Goal: Task Accomplishment & Management: Manage account settings

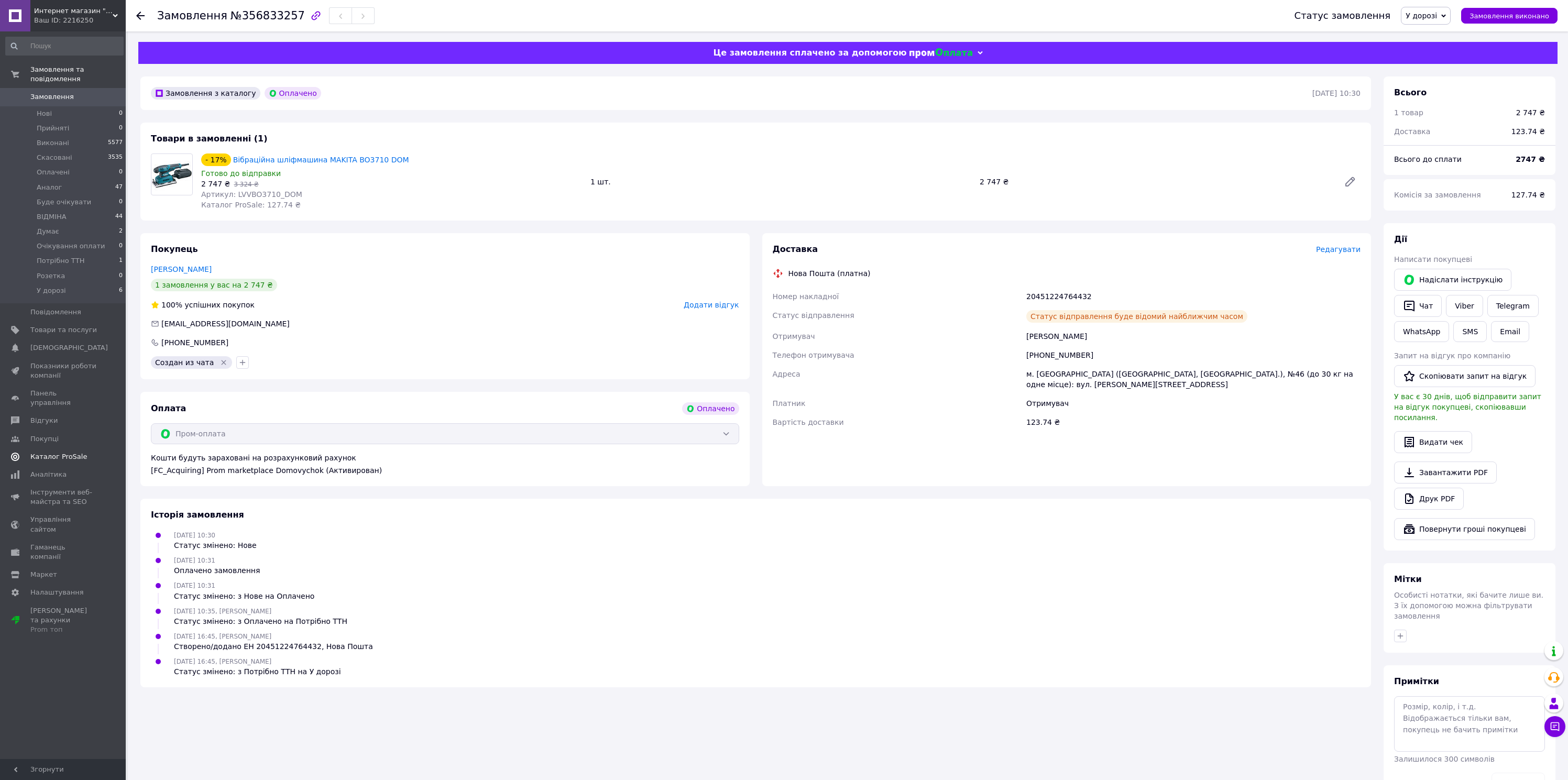
scroll to position [26, 0]
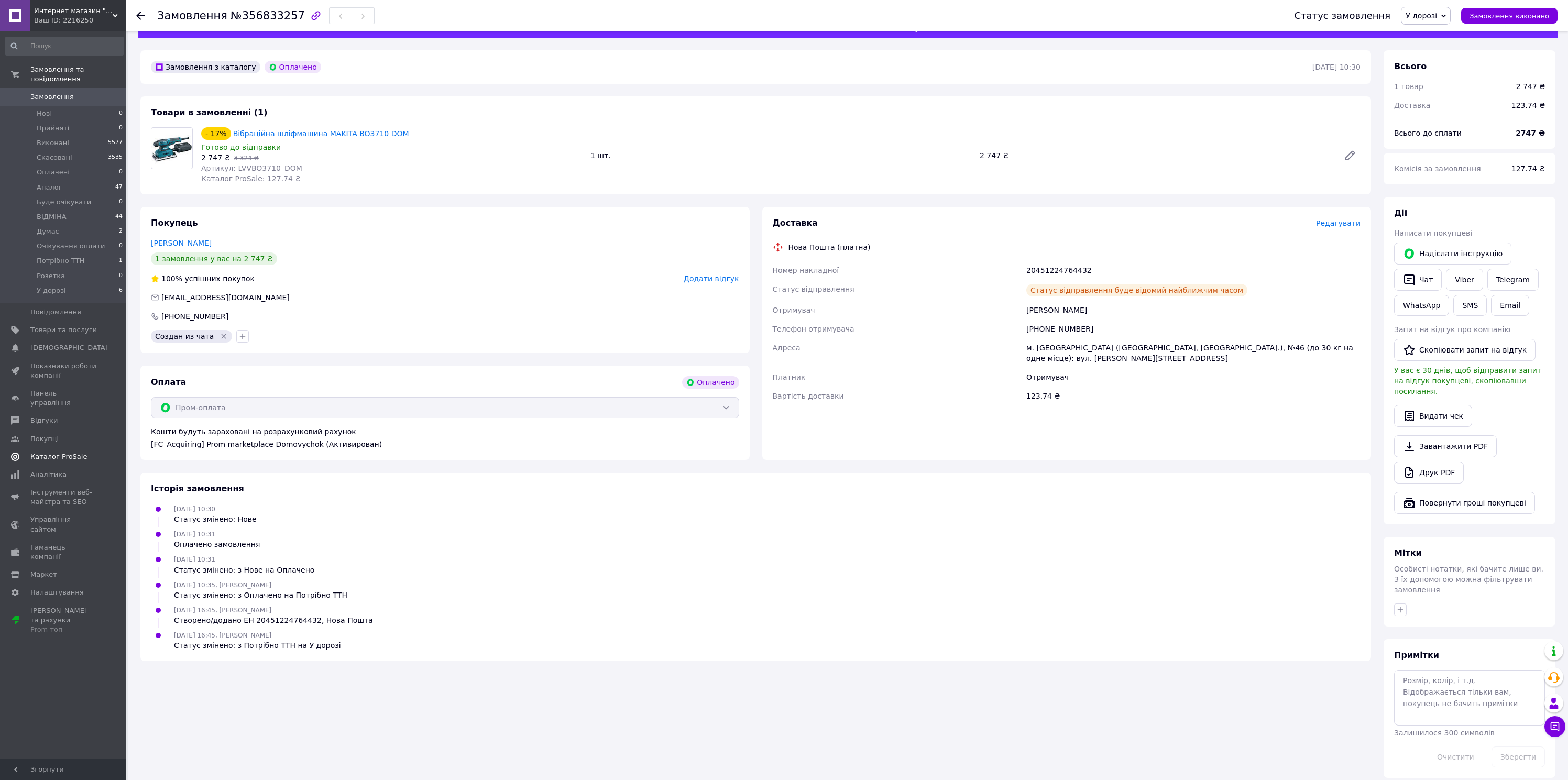
click at [45, 454] on link "Каталог ProSale" at bounding box center [64, 456] width 129 height 18
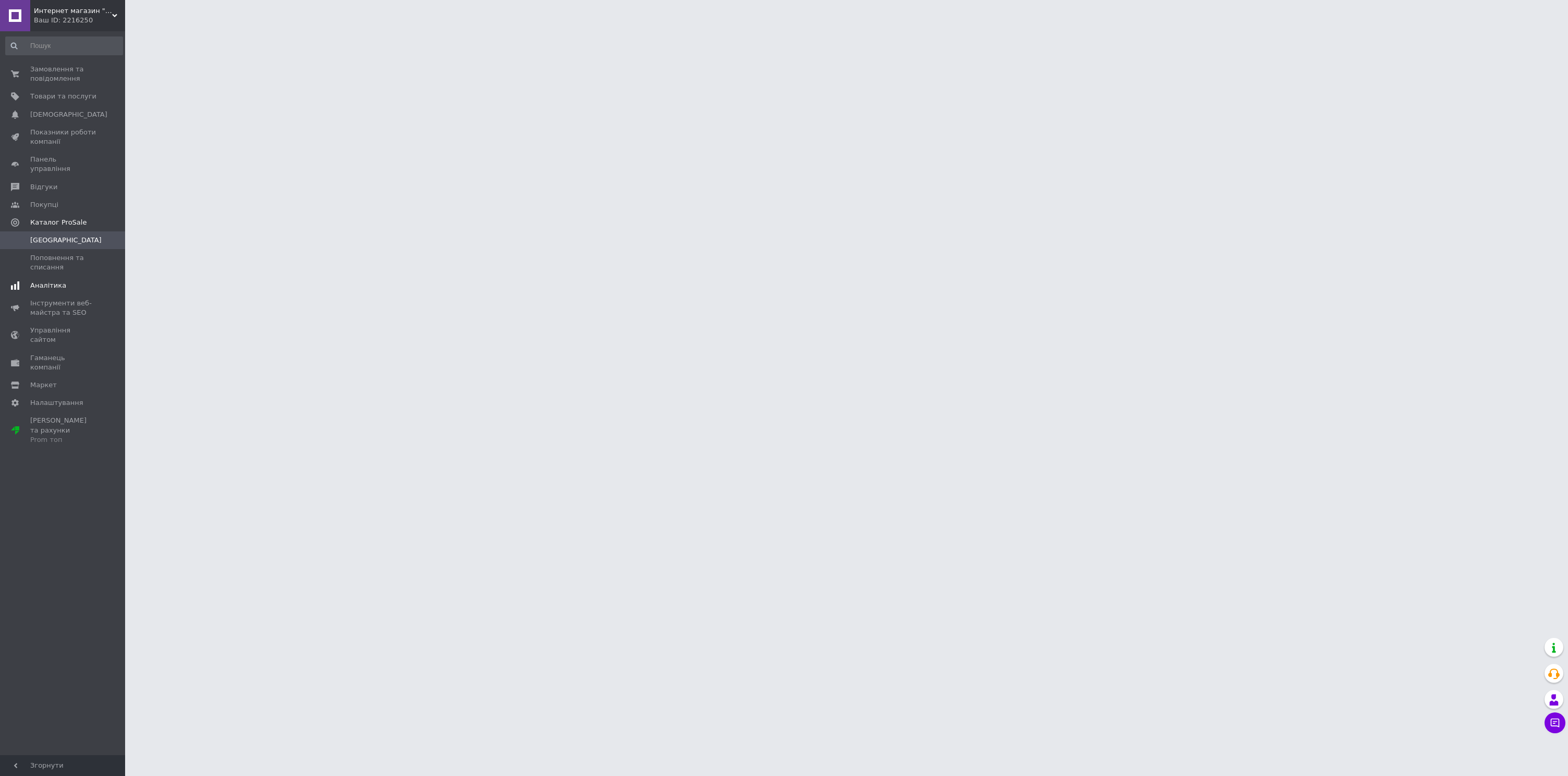
click at [54, 281] on span "Аналітика" at bounding box center [48, 285] width 36 height 9
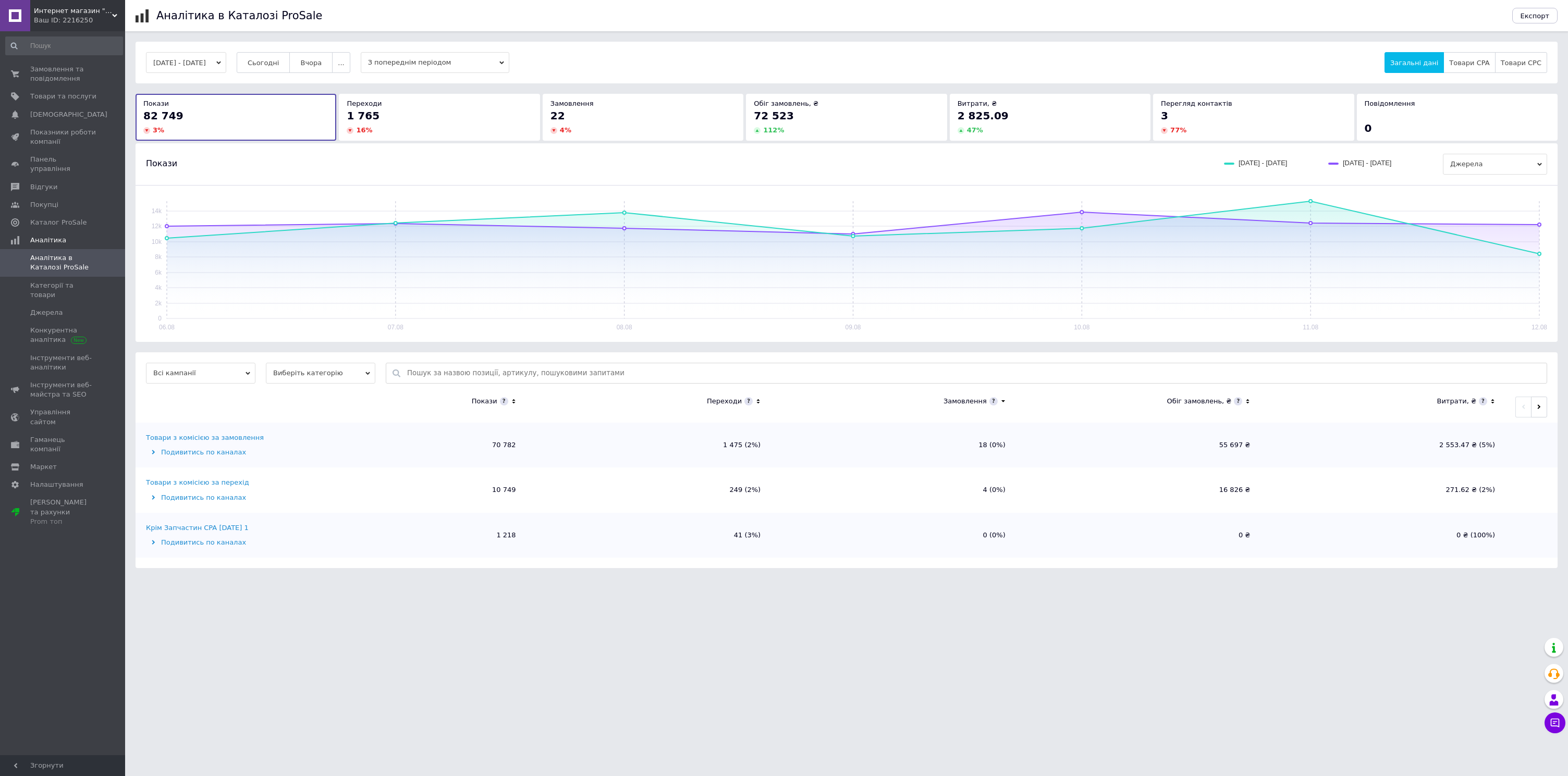
drag, startPoint x: 283, startPoint y: 63, endPoint x: 519, endPoint y: 106, distance: 239.9
click at [279, 63] on span "Сьогодні" at bounding box center [264, 63] width 32 height 8
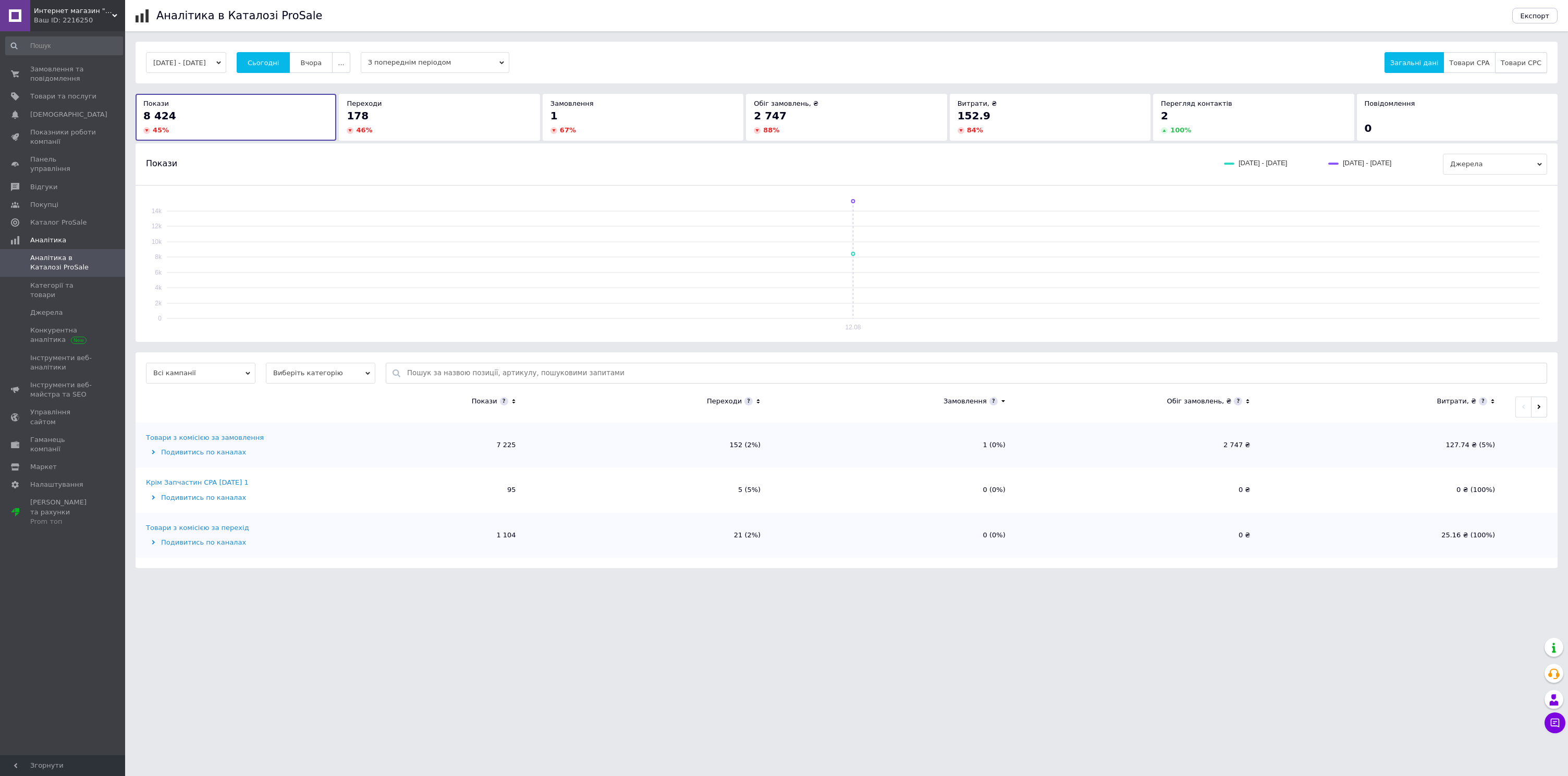
click at [1522, 58] on button "Товари CPC" at bounding box center [1521, 63] width 52 height 21
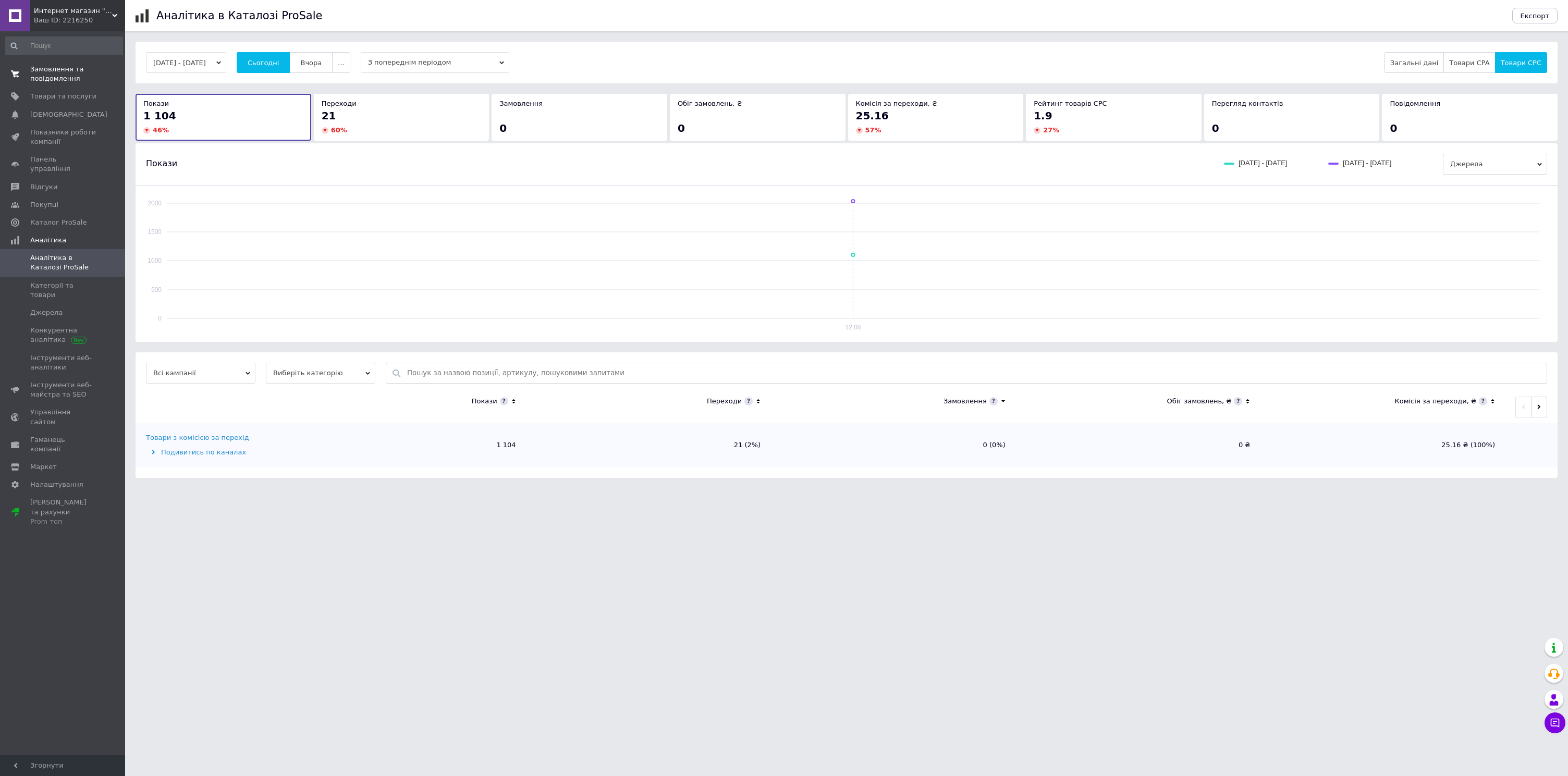
click at [60, 77] on span "Замовлення та повідомлення" at bounding box center [63, 74] width 66 height 19
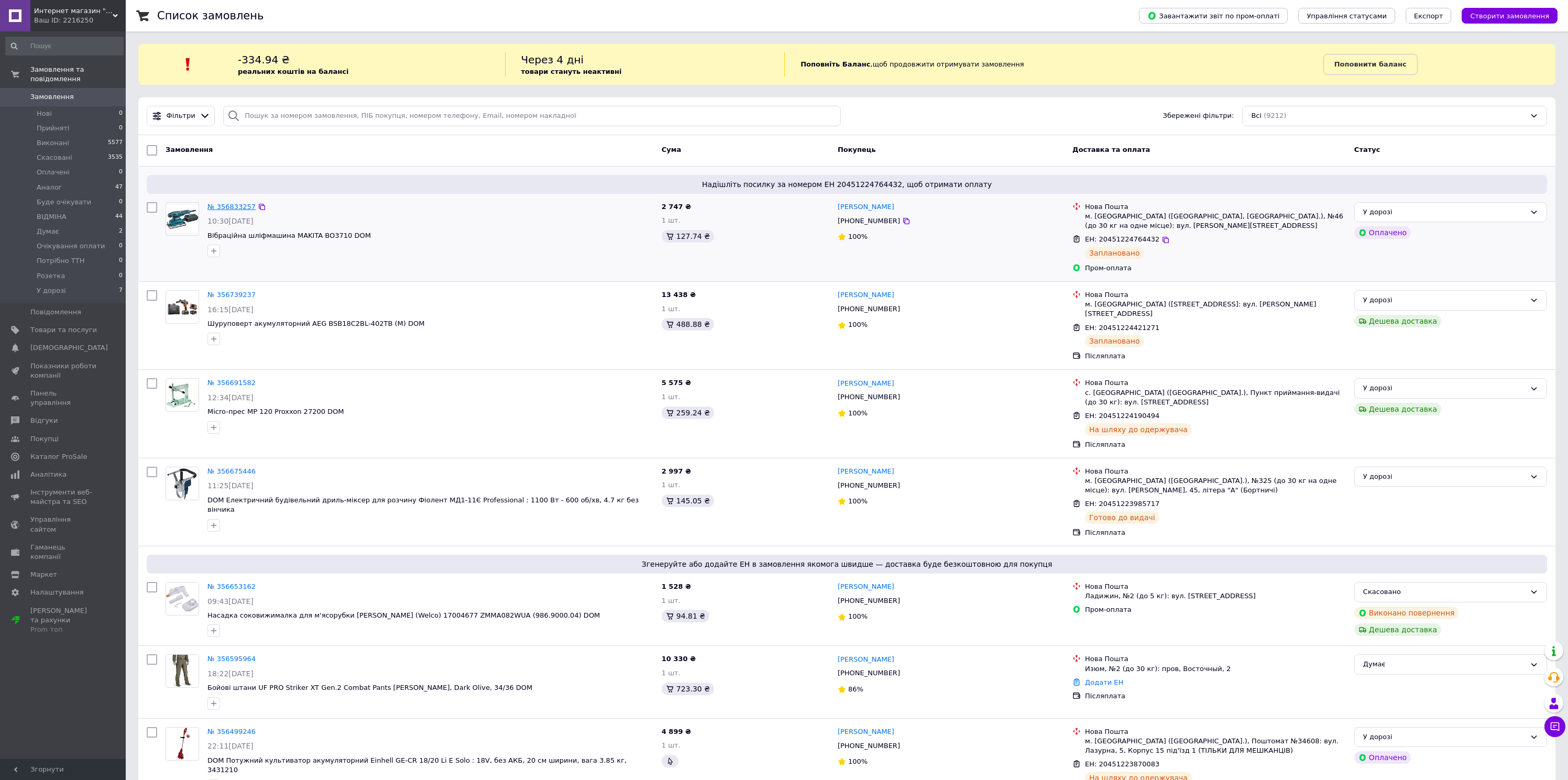
click at [228, 206] on link "№ 356833257" at bounding box center [231, 206] width 48 height 8
click at [68, 293] on li "У дорозі 7" at bounding box center [64, 293] width 129 height 20
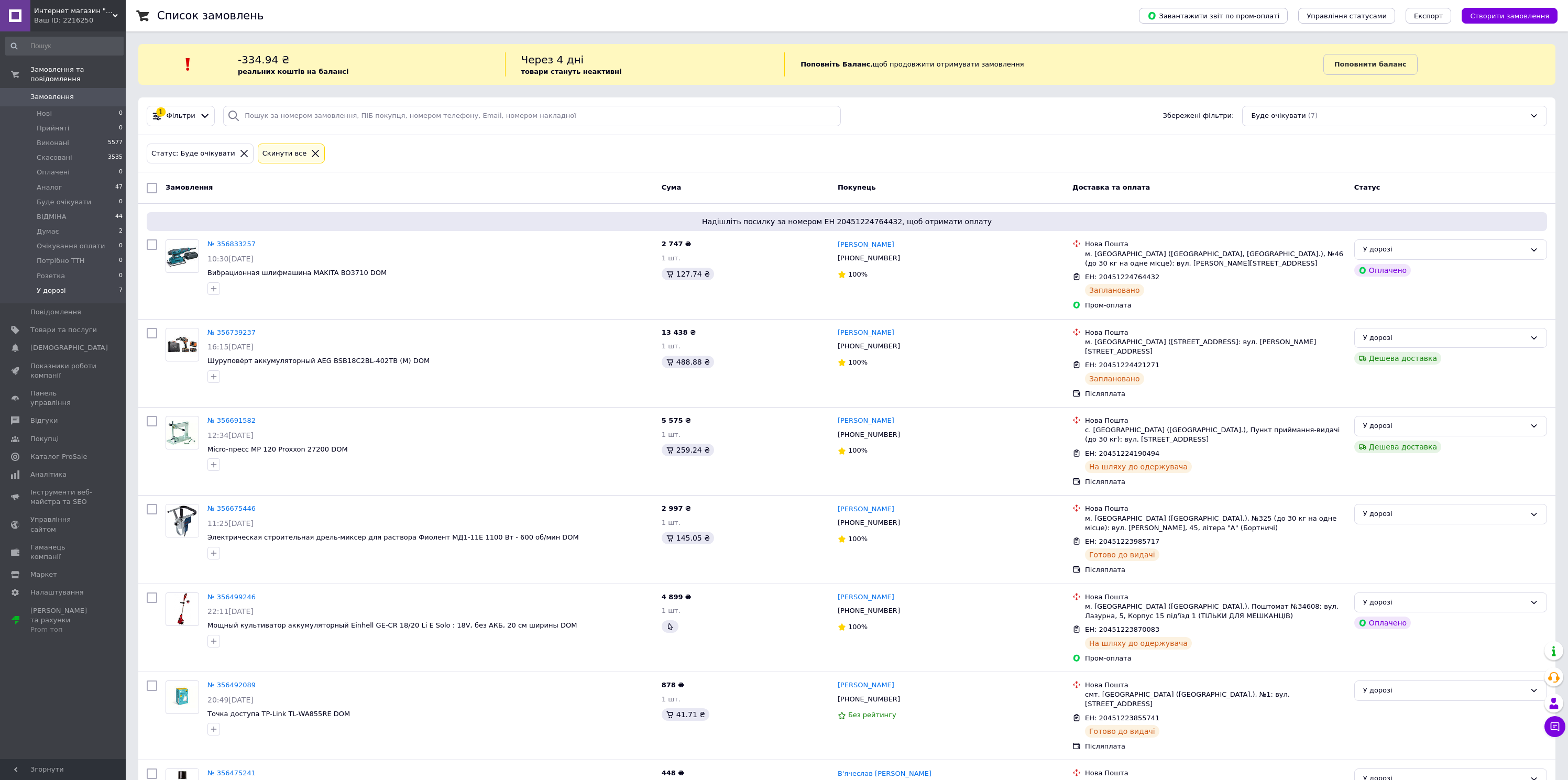
click at [56, 324] on link "Товари та послуги" at bounding box center [64, 330] width 129 height 18
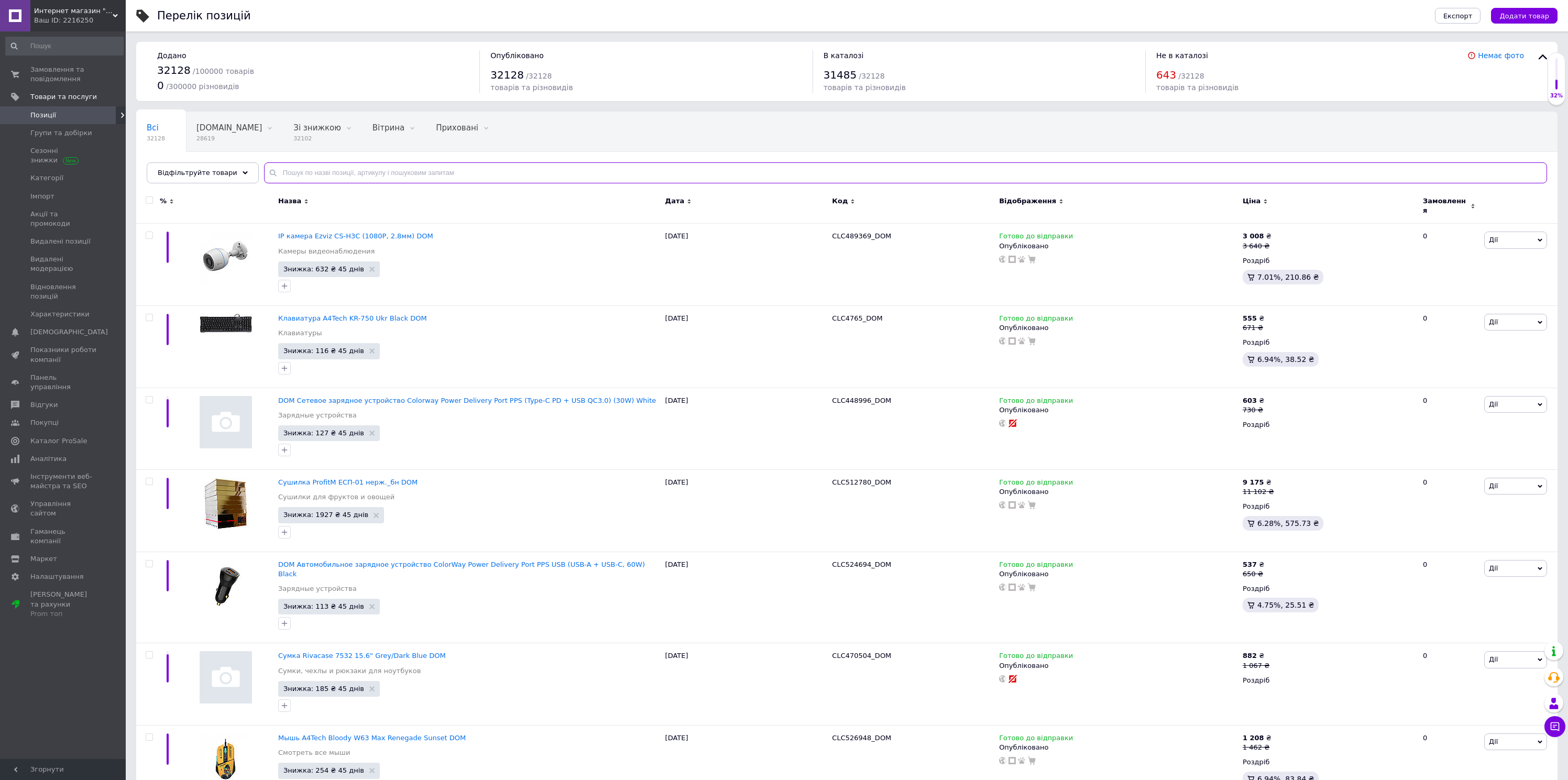
click at [333, 169] on input "text" at bounding box center [905, 173] width 1283 height 21
paste input "DUB363ZV"
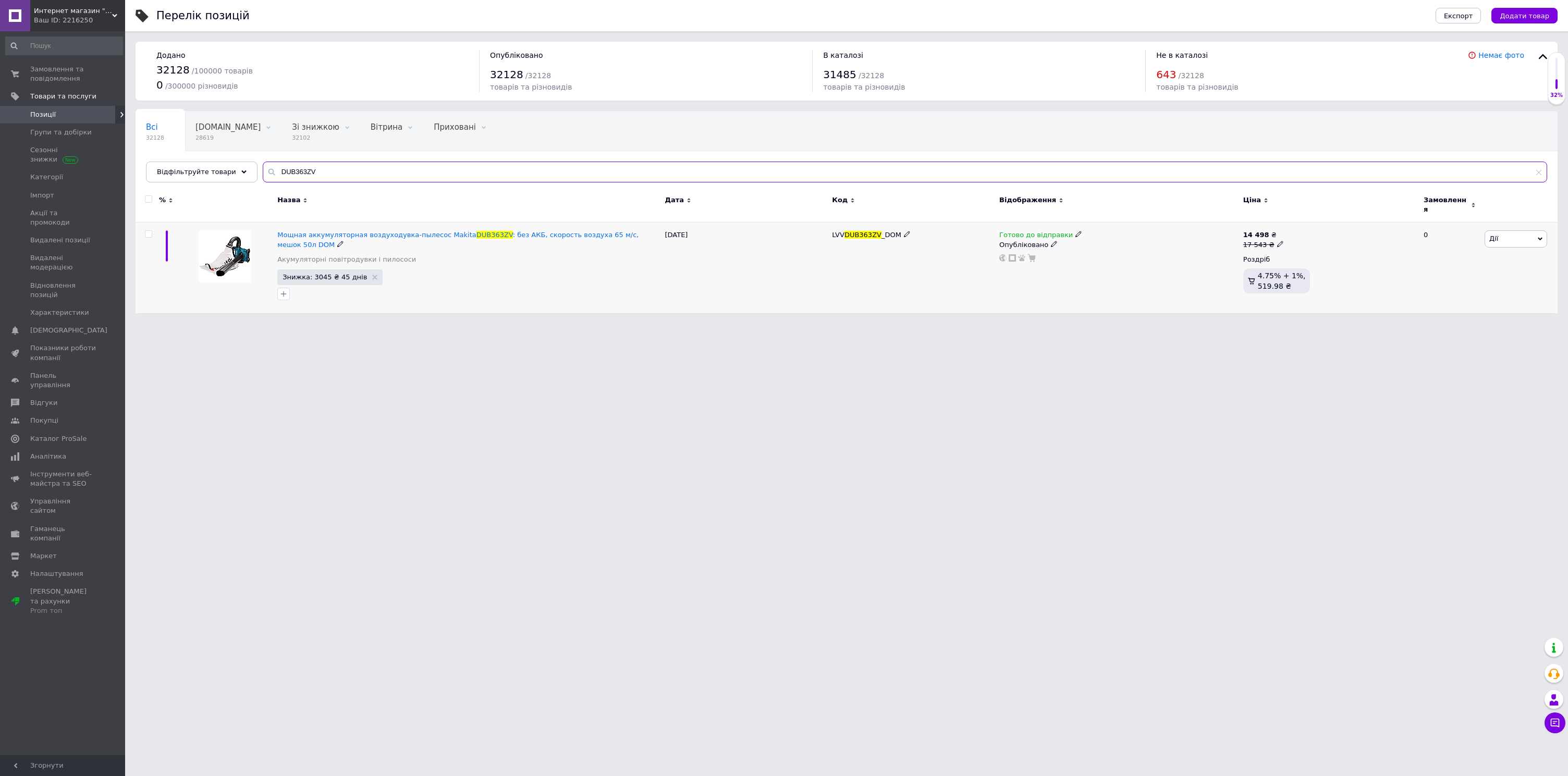
type input "DUB363ZV"
click at [1026, 231] on span "Готово до відправки" at bounding box center [1036, 236] width 74 height 11
drag, startPoint x: 1137, startPoint y: 246, endPoint x: 1125, endPoint y: 256, distance: 15.6
click at [1137, 259] on li "Немає в наявності" at bounding box center [1135, 267] width 99 height 15
click at [833, 324] on html "Интернет магазин "Домовичок" Ваш ID: 2216250 Сайт Интернет магазин "Домовичок" …" at bounding box center [784, 162] width 1568 height 324
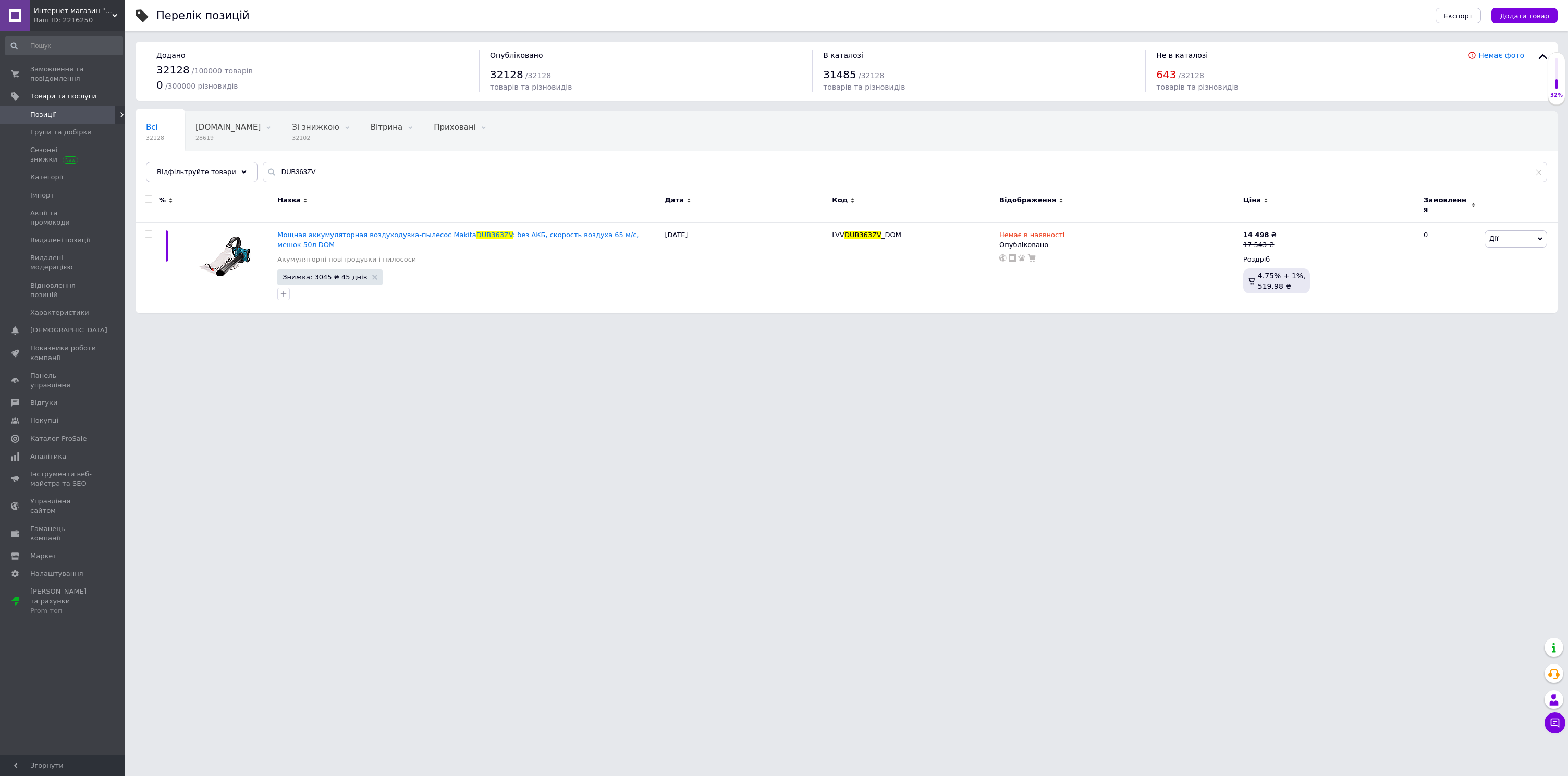
click at [100, 15] on span "Интернет магазин "Домовичок"" at bounding box center [73, 10] width 78 height 9
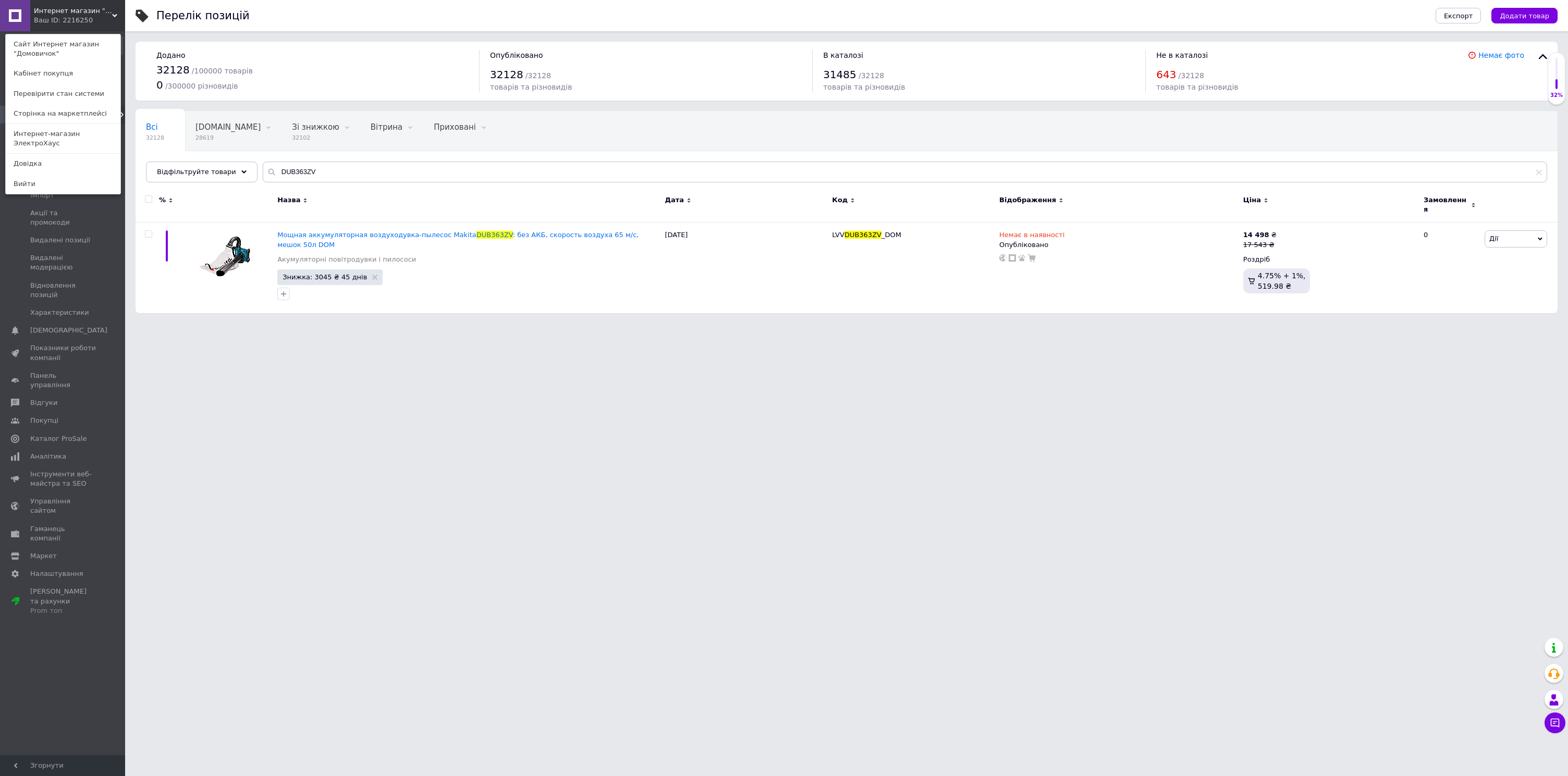
click at [756, 324] on html "Интернет магазин "Домовичок" Ваш ID: 2216250 Сайт Интернет магазин "Домовичок" …" at bounding box center [784, 162] width 1568 height 324
click at [93, 14] on span "Интернет магазин "Домовичок"" at bounding box center [73, 10] width 78 height 9
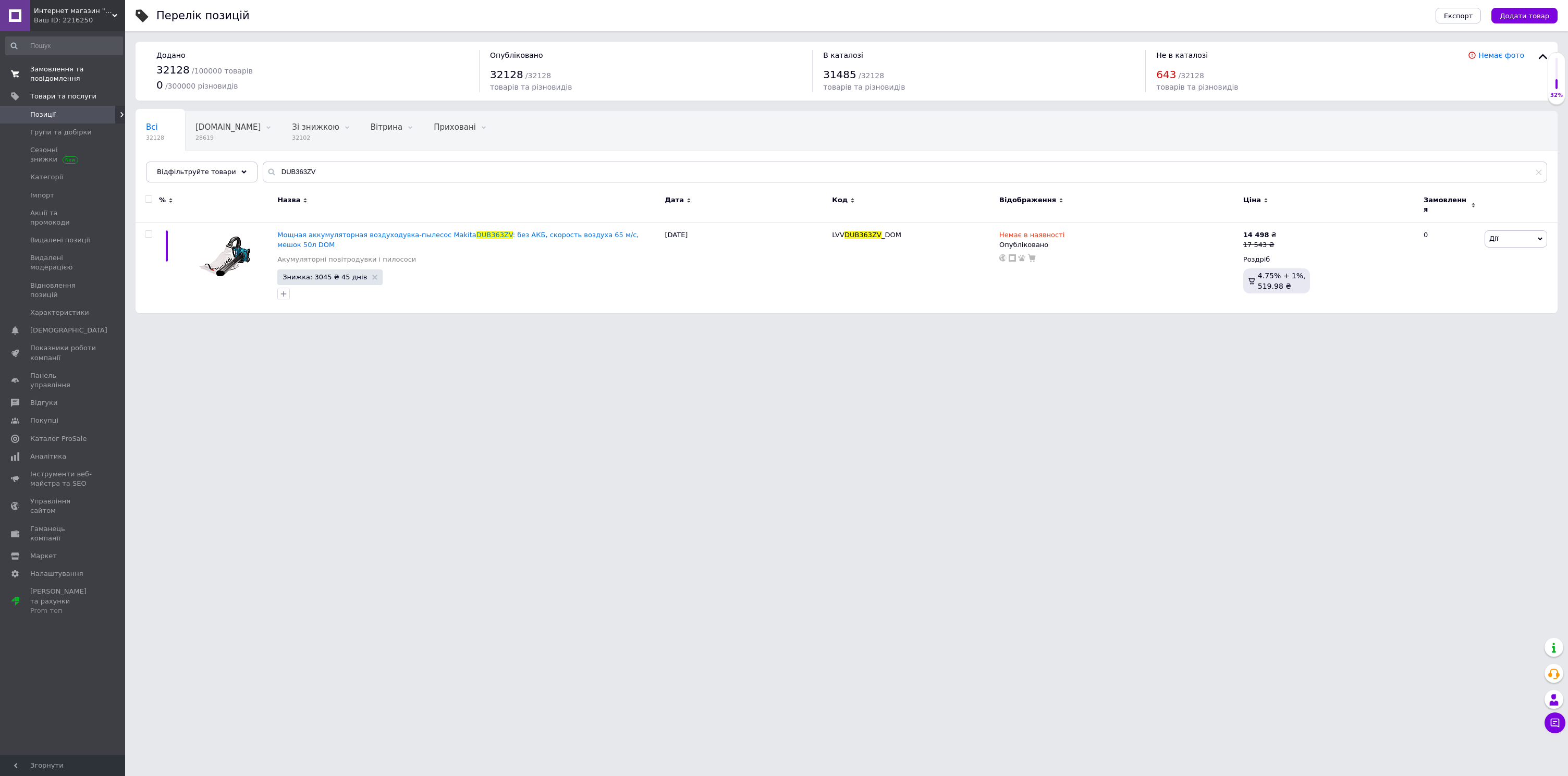
click at [80, 74] on span "Замовлення та повідомлення" at bounding box center [63, 74] width 66 height 19
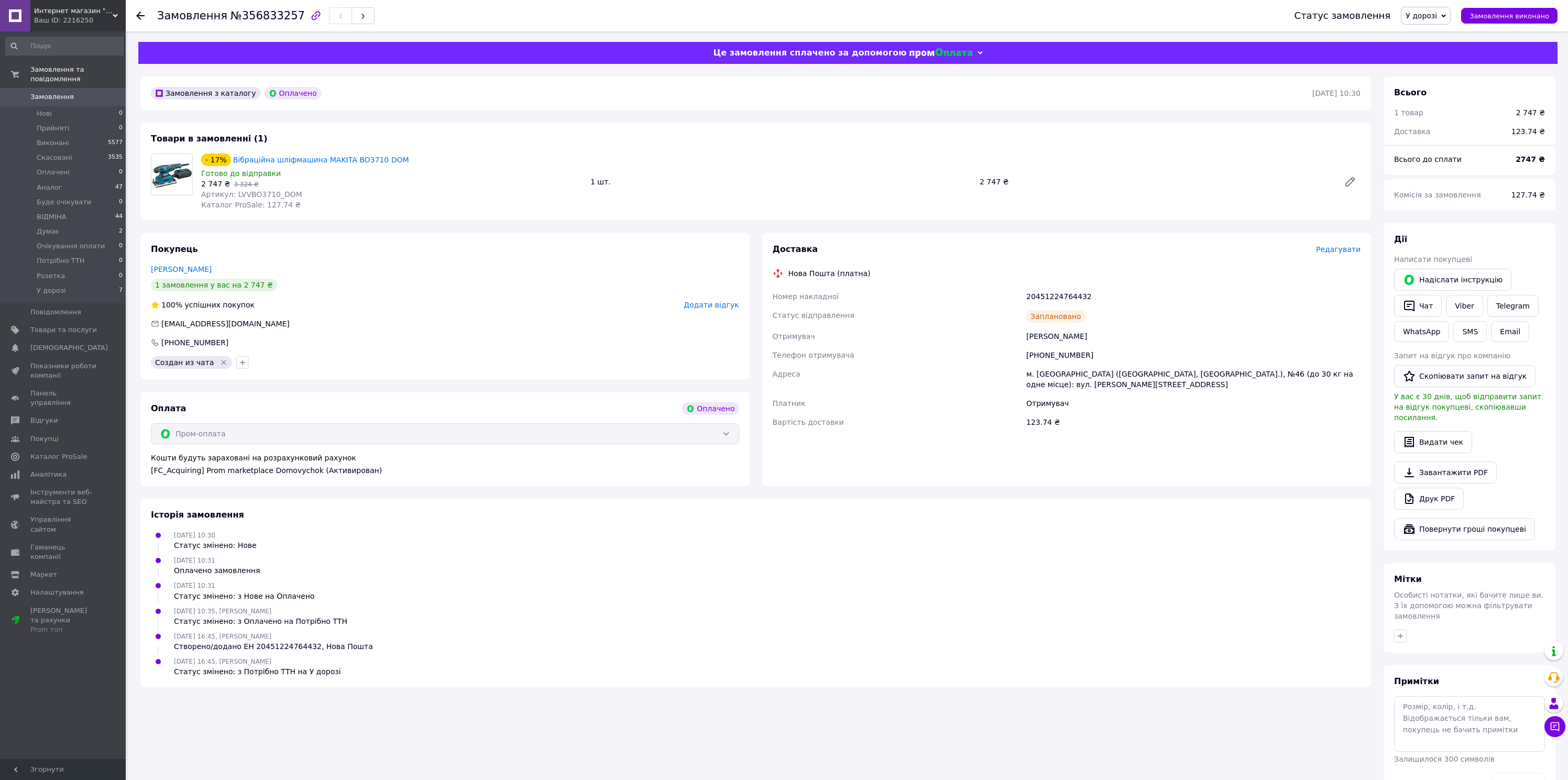
click at [1062, 357] on div "[PHONE_NUMBER]" at bounding box center [1193, 355] width 338 height 19
copy div "380674293188"
